Goal: Task Accomplishment & Management: Manage account settings

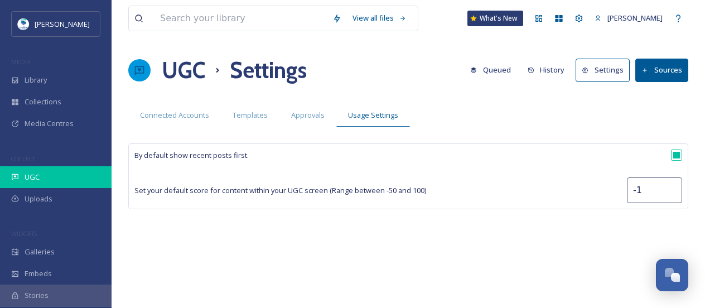
click at [50, 173] on div "UGC" at bounding box center [56, 177] width 112 height 22
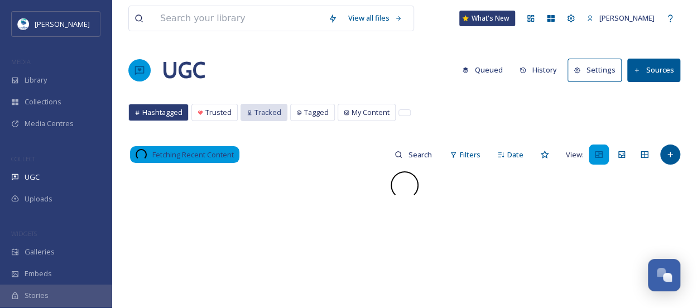
click at [252, 114] on div "Tracked" at bounding box center [264, 112] width 46 height 16
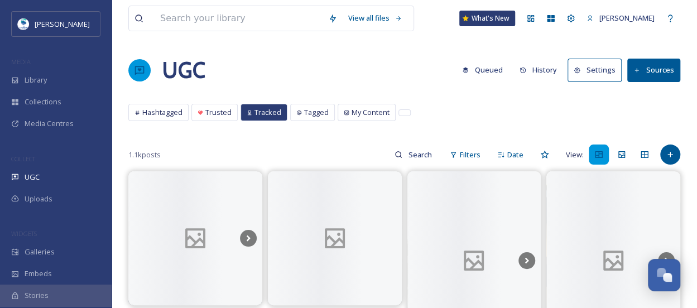
click at [652, 80] on button "Sources" at bounding box center [653, 70] width 53 height 23
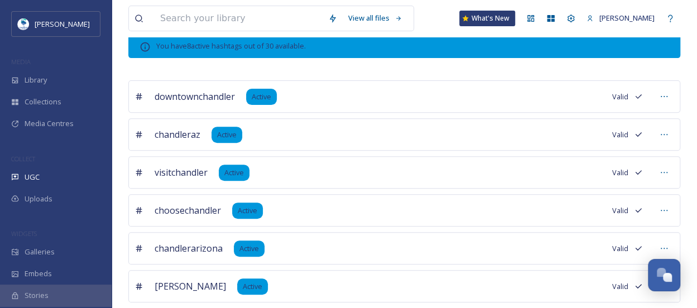
scroll to position [26, 0]
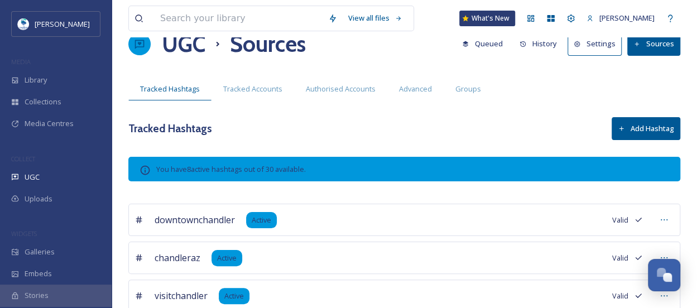
click at [258, 76] on div "View all files What's New [PERSON_NAME] UGC Sources Queued History Settings Sou…" at bounding box center [404, 254] width 585 height 561
click at [261, 84] on span "Tracked Accounts" at bounding box center [252, 89] width 59 height 11
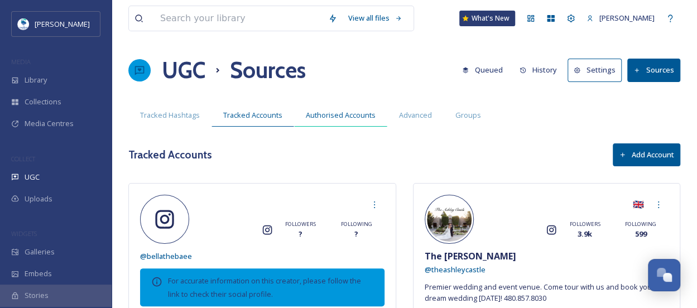
click at [337, 114] on span "Authorised Accounts" at bounding box center [341, 115] width 70 height 11
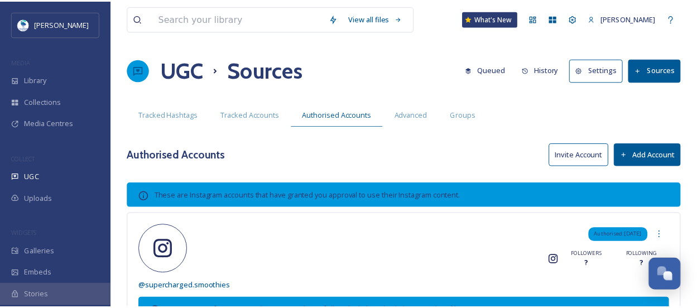
scroll to position [112, 0]
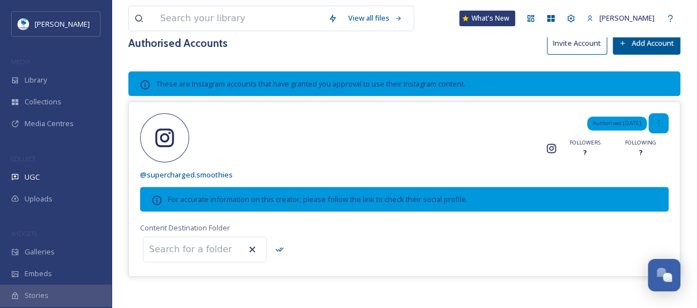
click at [654, 121] on icon at bounding box center [658, 123] width 9 height 9
click at [655, 147] on span "Remove" at bounding box center [648, 147] width 27 height 11
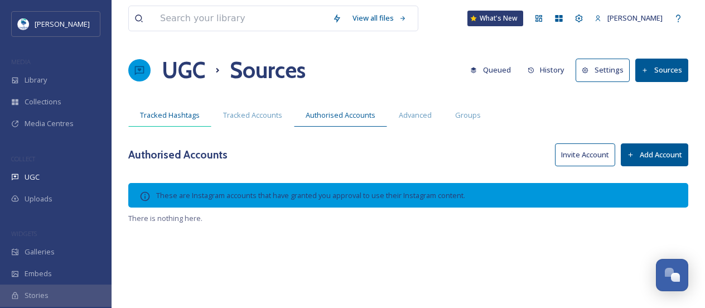
click at [184, 113] on span "Tracked Hashtags" at bounding box center [170, 115] width 60 height 11
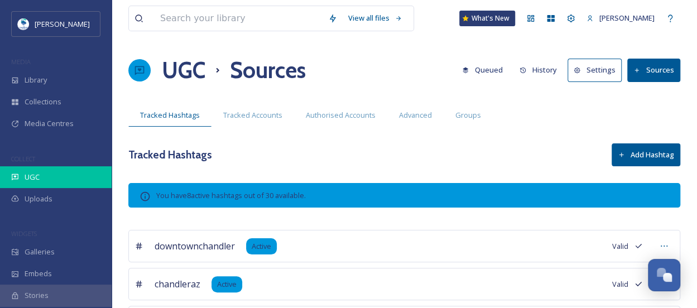
click at [46, 171] on div "UGC" at bounding box center [56, 177] width 112 height 22
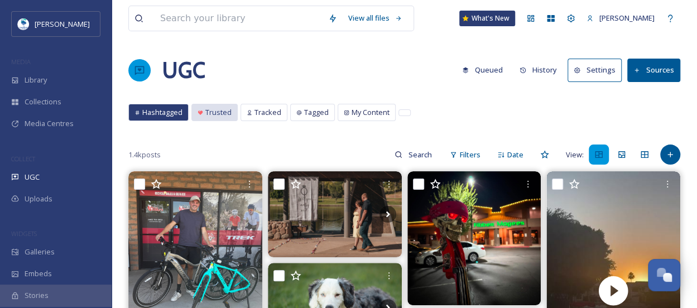
click at [208, 109] on span "Trusted" at bounding box center [218, 112] width 26 height 11
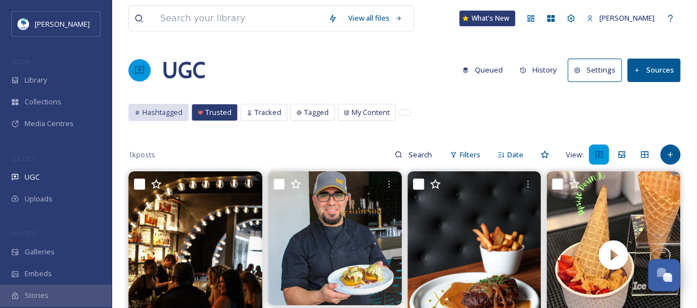
click at [152, 114] on span "Hashtagged" at bounding box center [162, 112] width 40 height 11
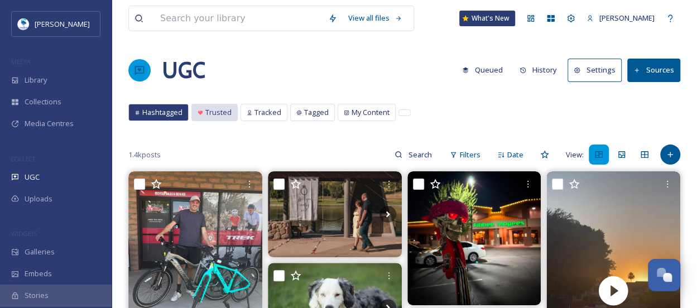
click at [203, 111] on div "Trusted" at bounding box center [214, 112] width 45 height 16
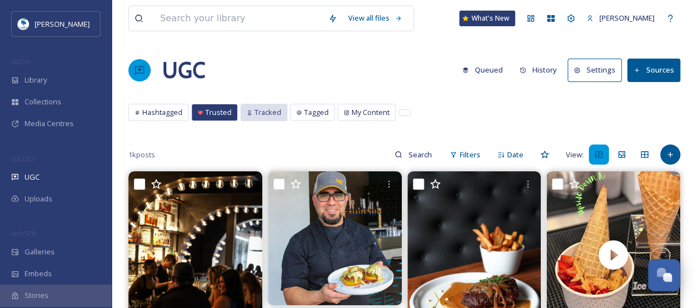
click at [271, 108] on span "Tracked" at bounding box center [267, 112] width 27 height 11
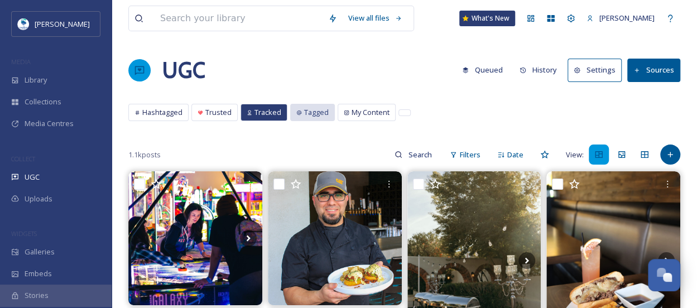
click at [309, 112] on span "Tagged" at bounding box center [316, 112] width 25 height 11
